Goal: Information Seeking & Learning: Learn about a topic

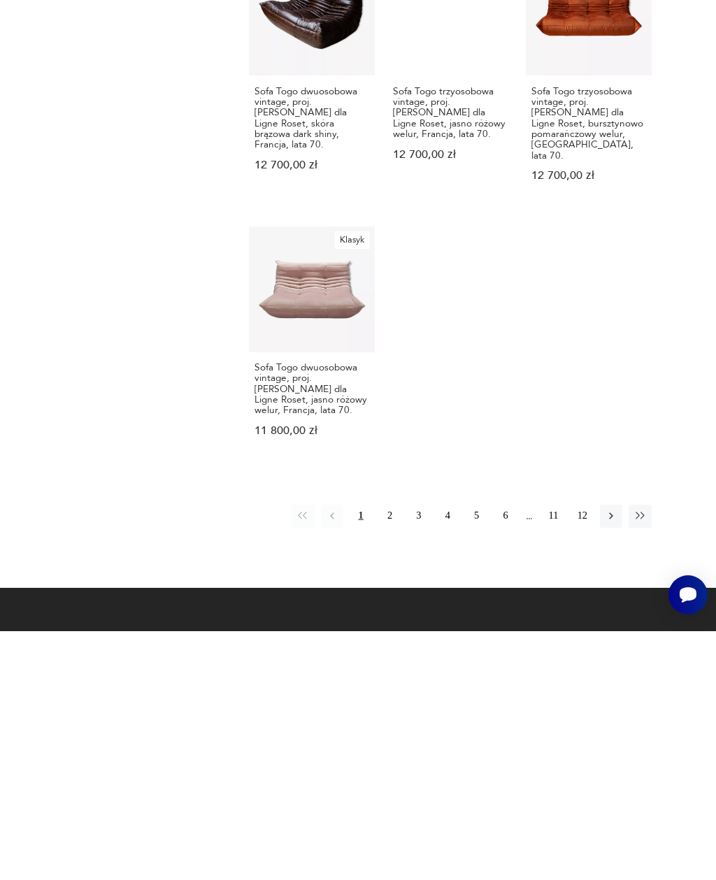
scroll to position [1215, 0]
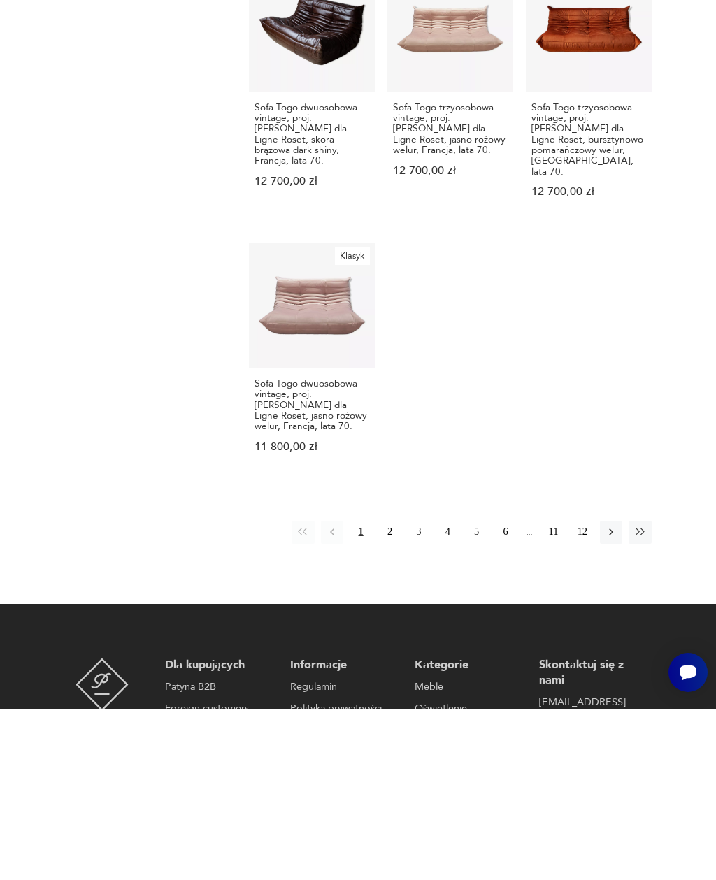
click at [394, 692] on button "2" at bounding box center [389, 703] width 22 height 22
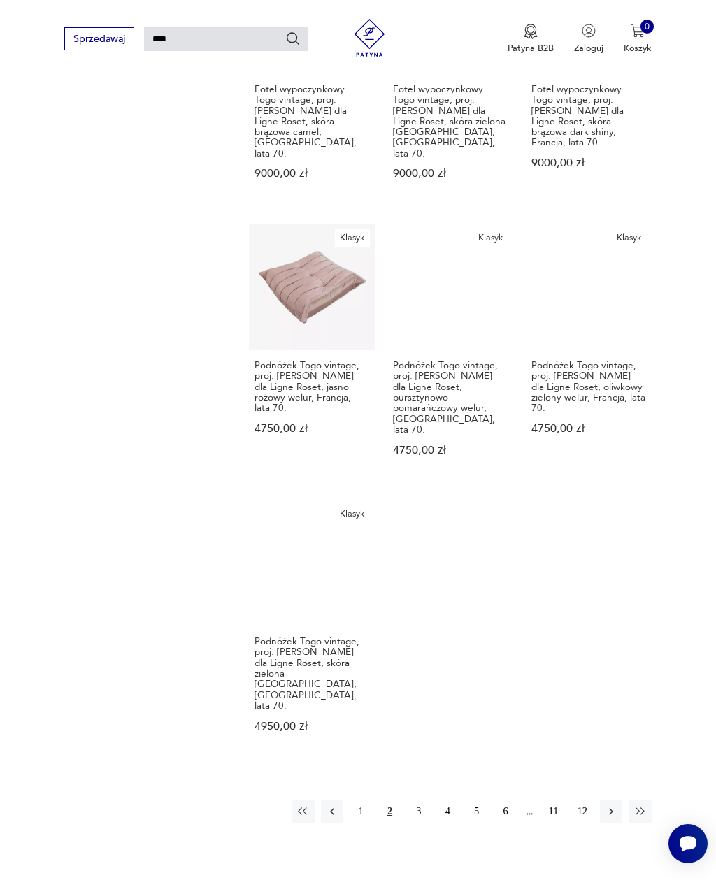
scroll to position [1228, 0]
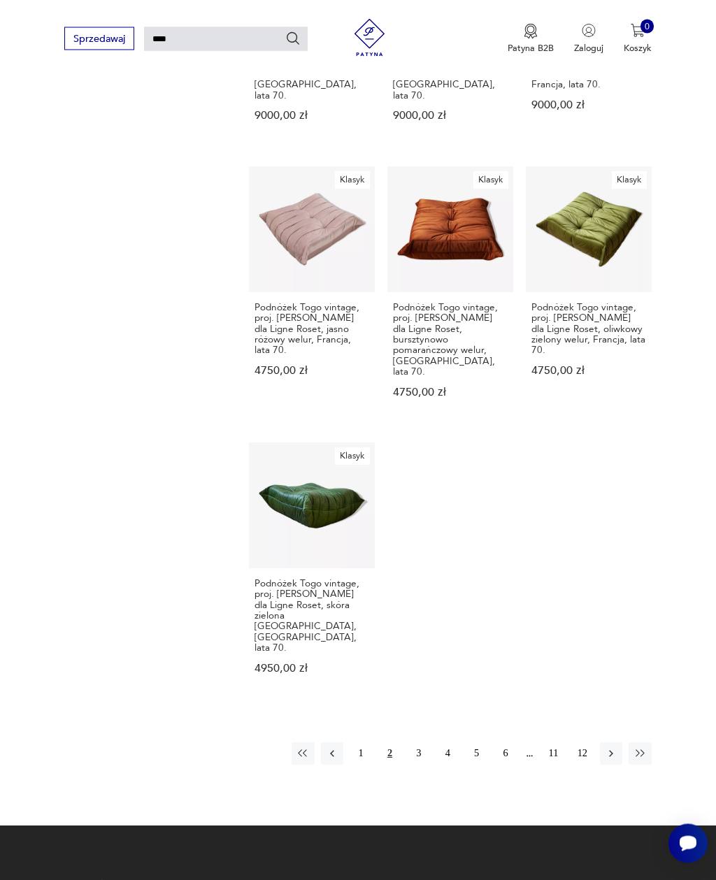
click at [413, 743] on button "3" at bounding box center [419, 754] width 22 height 22
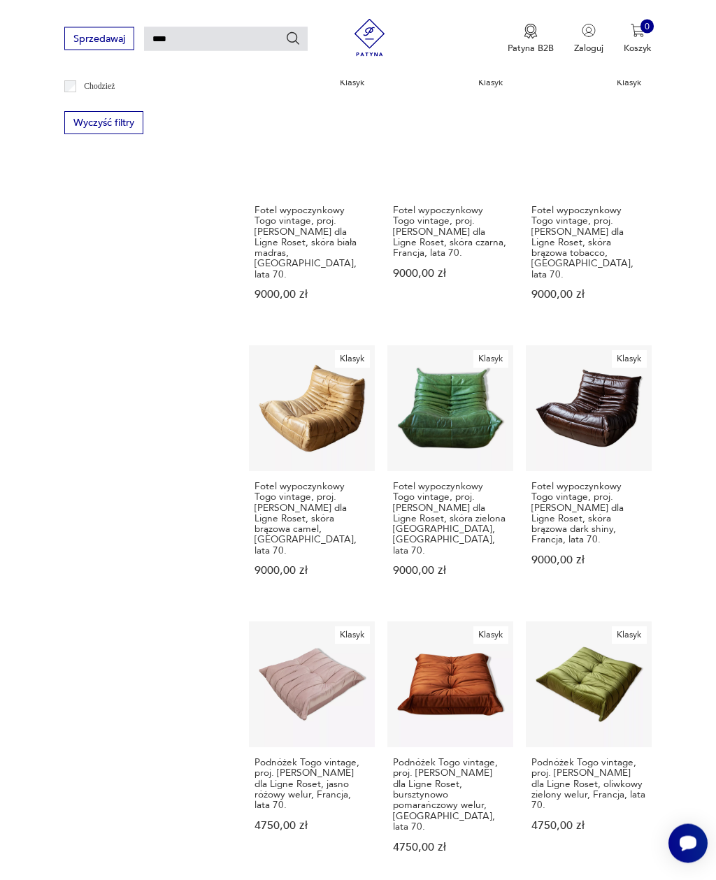
scroll to position [34, 0]
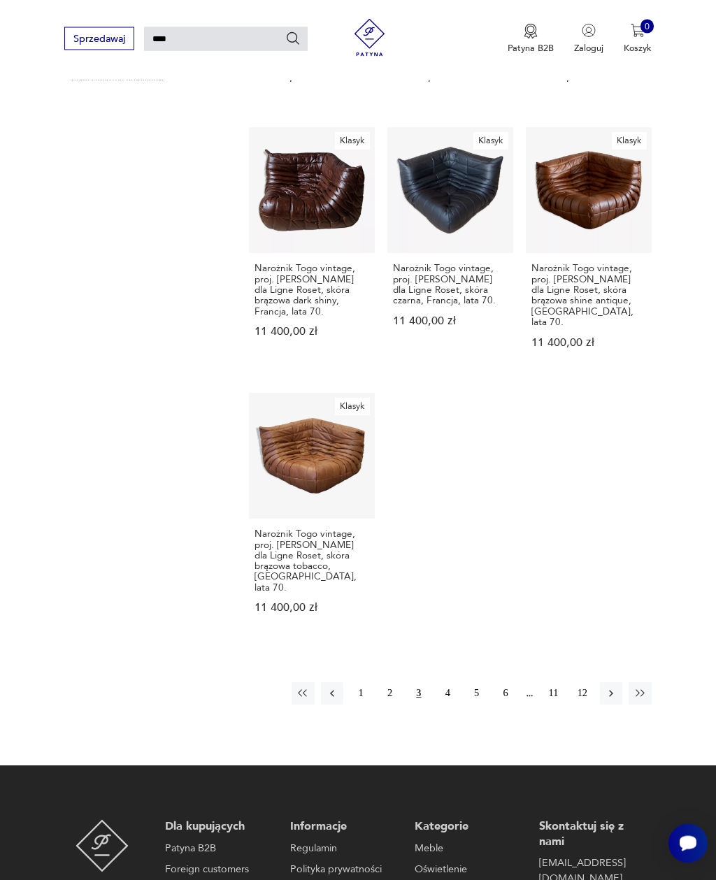
click at [448, 683] on button "4" at bounding box center [447, 694] width 22 height 22
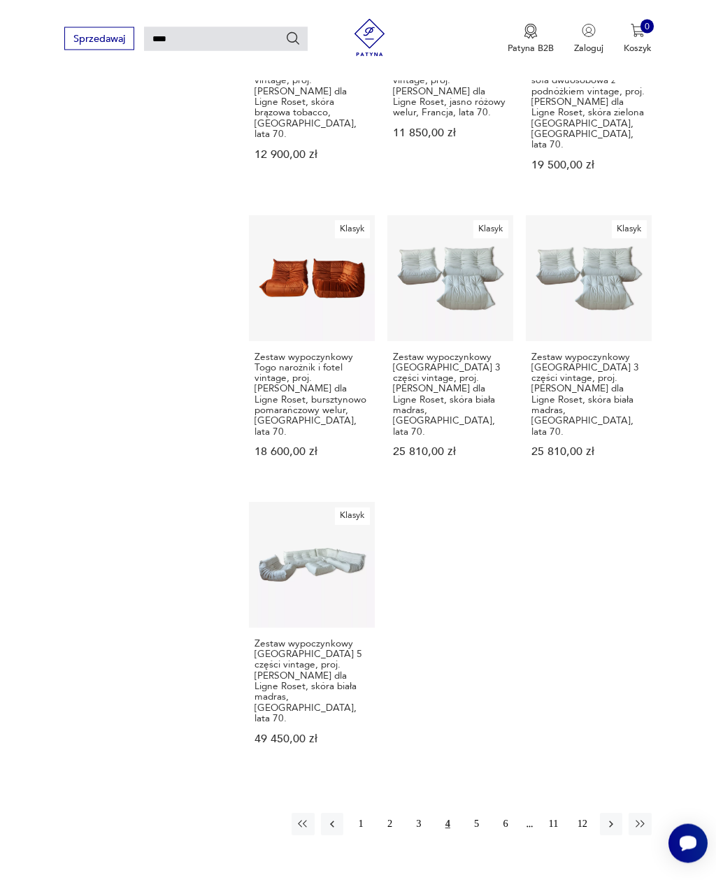
scroll to position [1290, 0]
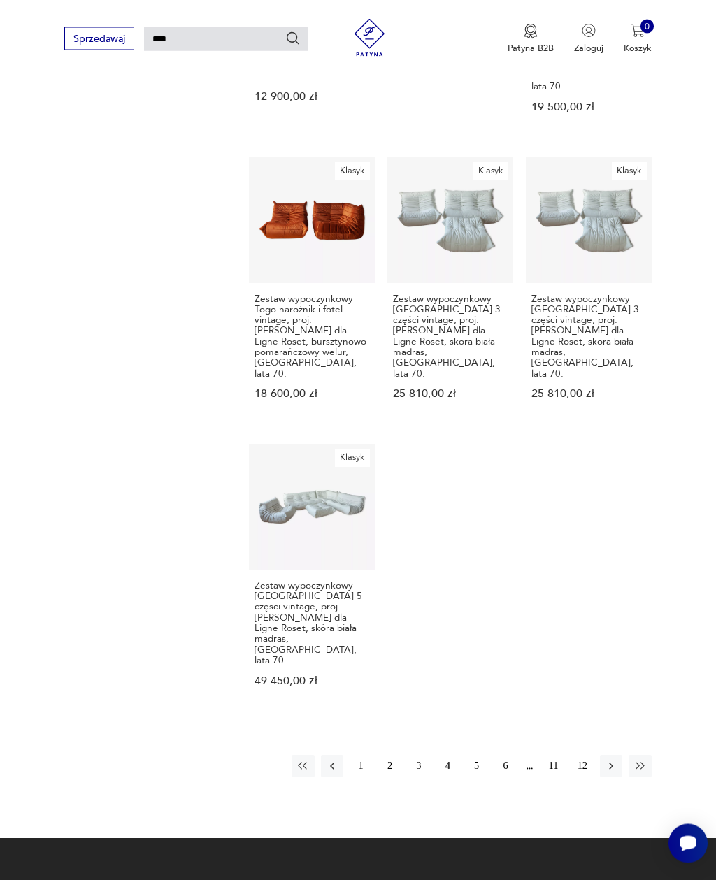
click at [475, 756] on button "5" at bounding box center [477, 767] width 22 height 22
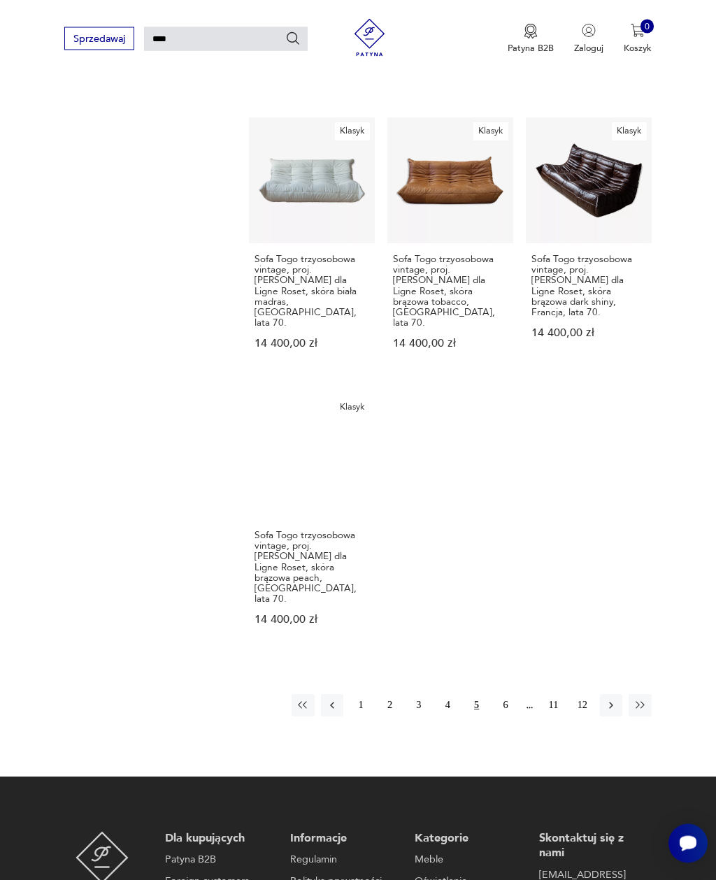
scroll to position [1394, 0]
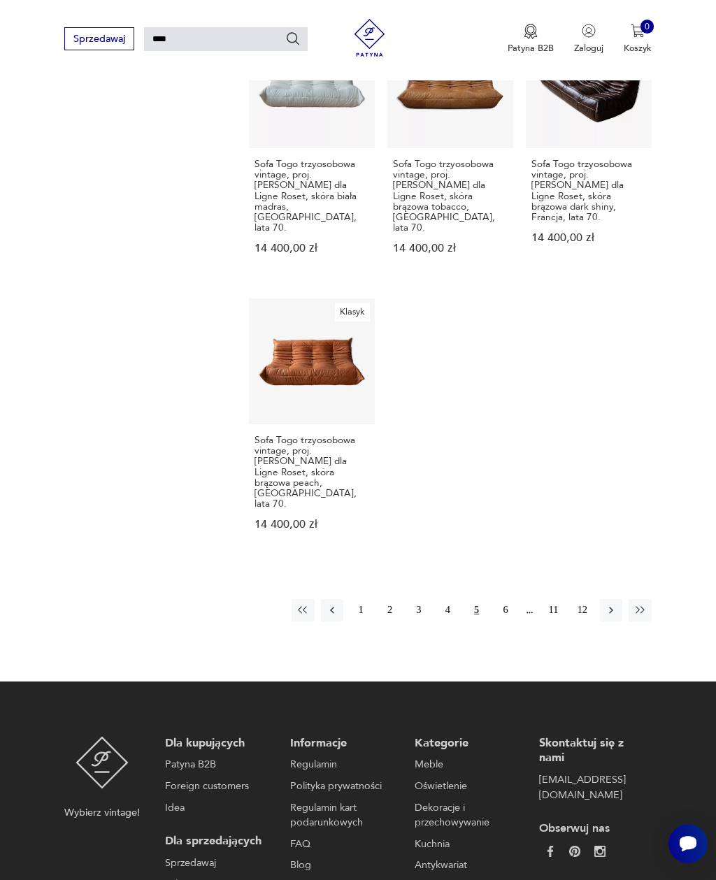
click at [513, 599] on button "6" at bounding box center [505, 610] width 22 height 22
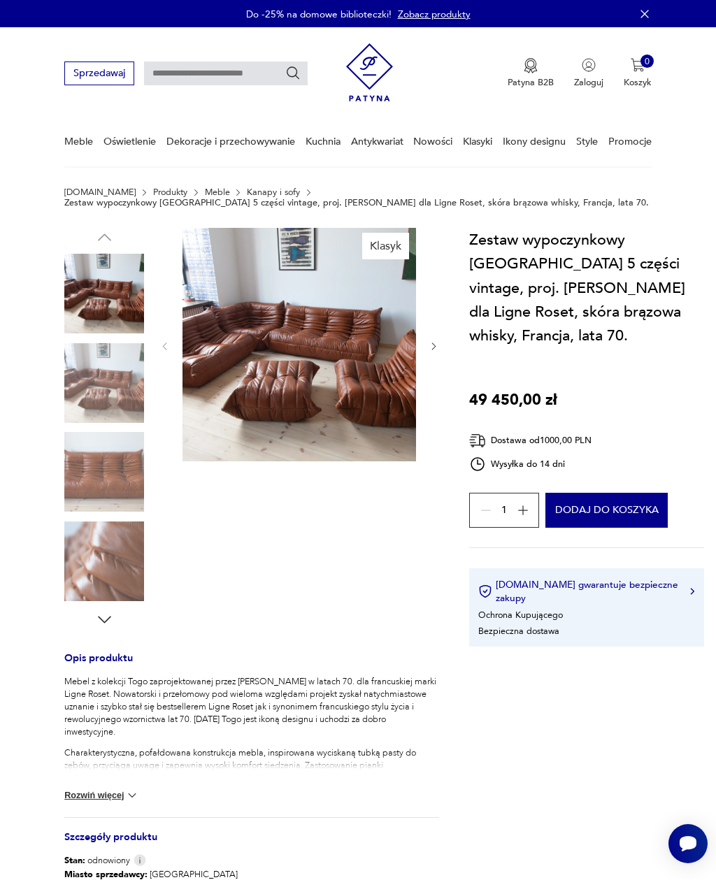
click at [220, 355] on img at bounding box center [299, 345] width 234 height 234
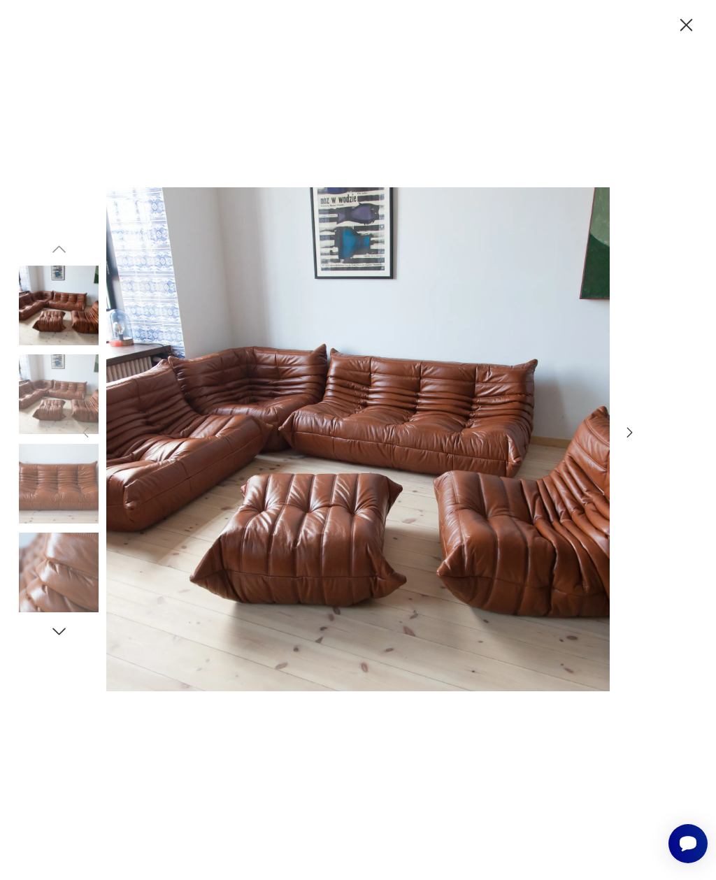
click at [697, 23] on icon "button" at bounding box center [686, 25] width 22 height 22
